Goal: Task Accomplishment & Management: Use online tool/utility

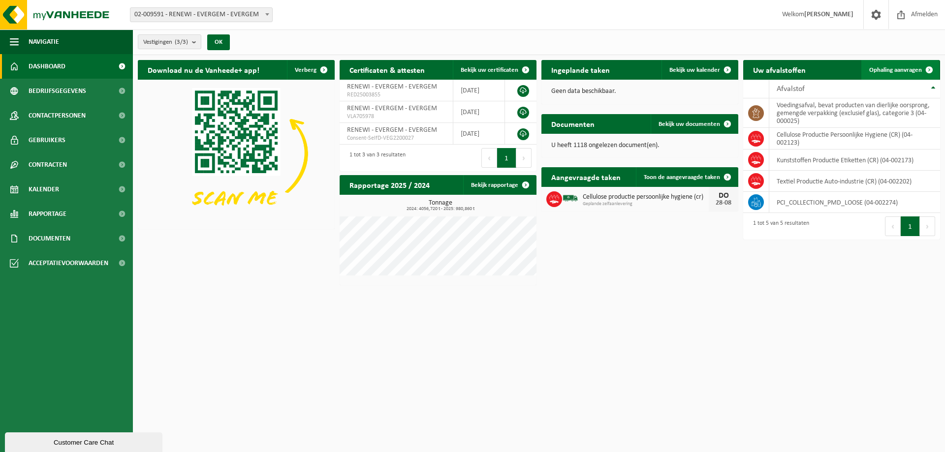
click at [888, 71] on span "Ophaling aanvragen" at bounding box center [895, 70] width 53 height 6
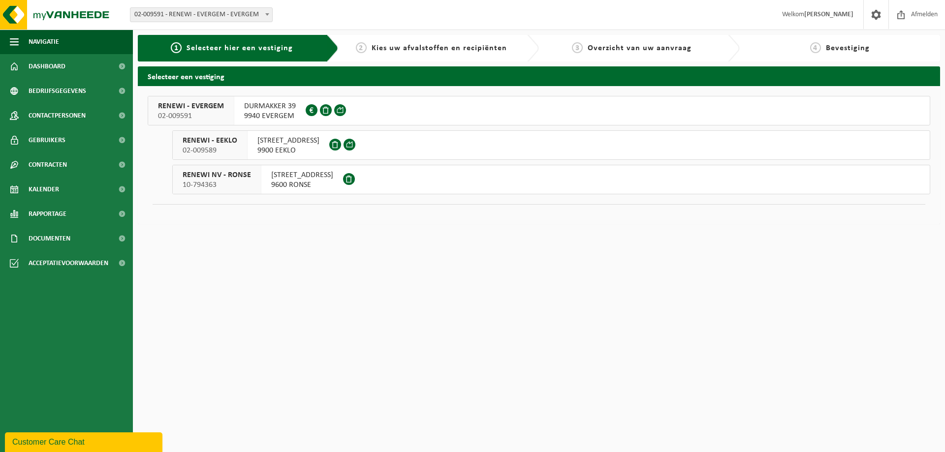
click at [228, 112] on div "RENEWI - EVERGEM 02-009591" at bounding box center [191, 110] width 86 height 29
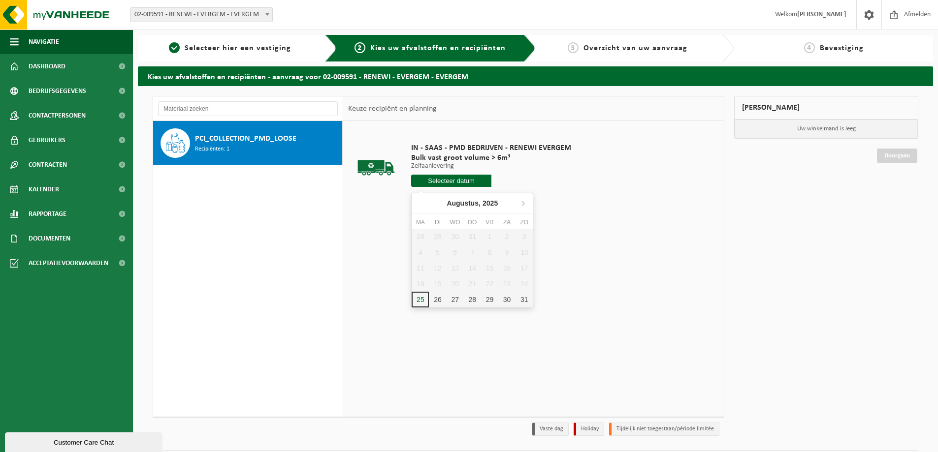
click at [452, 183] on input "text" at bounding box center [451, 181] width 80 height 12
click at [420, 300] on div "25" at bounding box center [419, 300] width 17 height 16
type input "Van [DATE]"
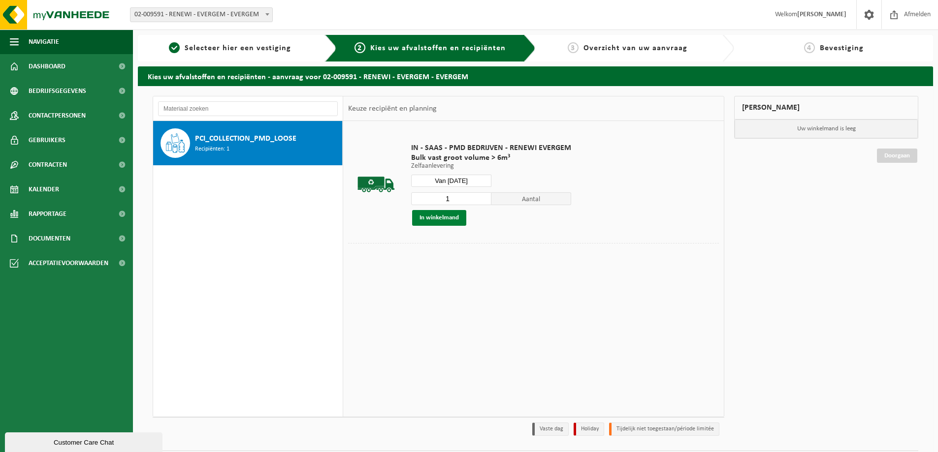
click at [437, 218] on button "In winkelmand" at bounding box center [439, 218] width 54 height 16
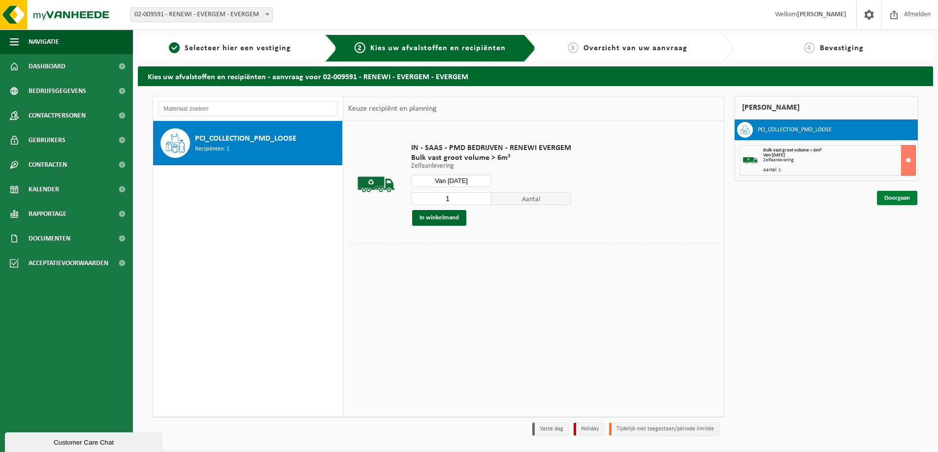
click at [897, 198] on link "Doorgaan" at bounding box center [897, 198] width 40 height 14
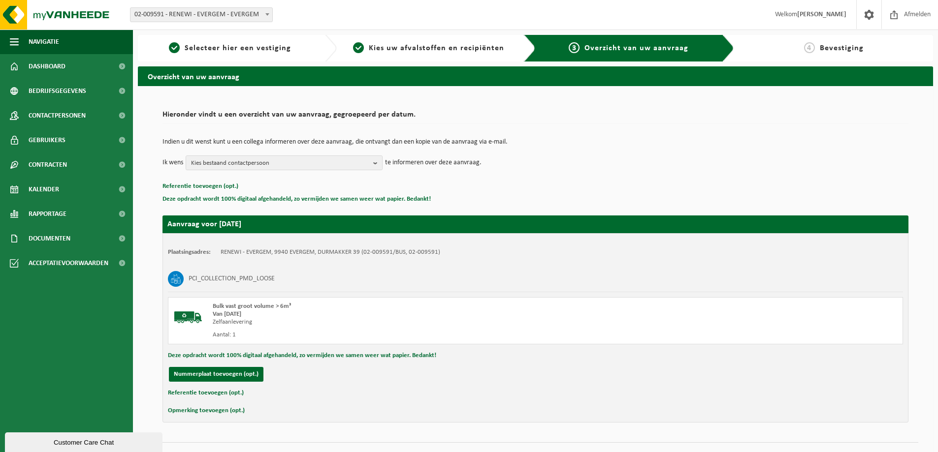
scroll to position [20, 0]
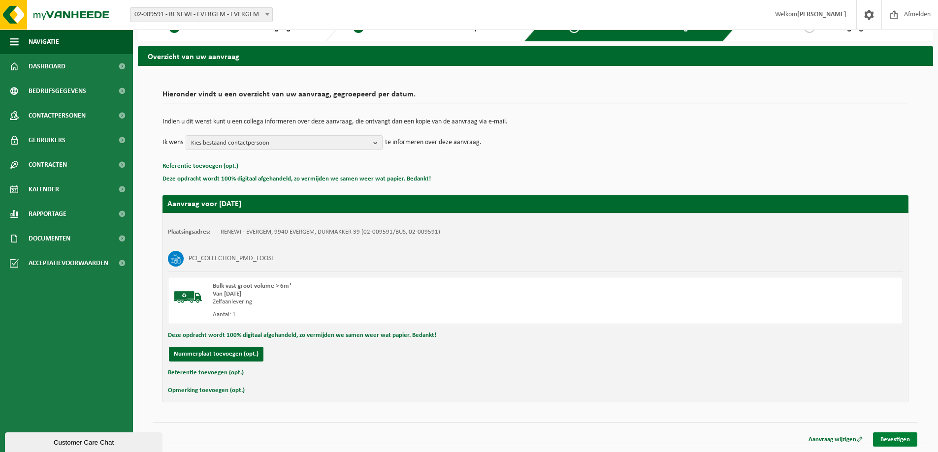
click at [901, 442] on link "Bevestigen" at bounding box center [895, 440] width 44 height 14
